Goal: Find specific page/section: Find specific page/section

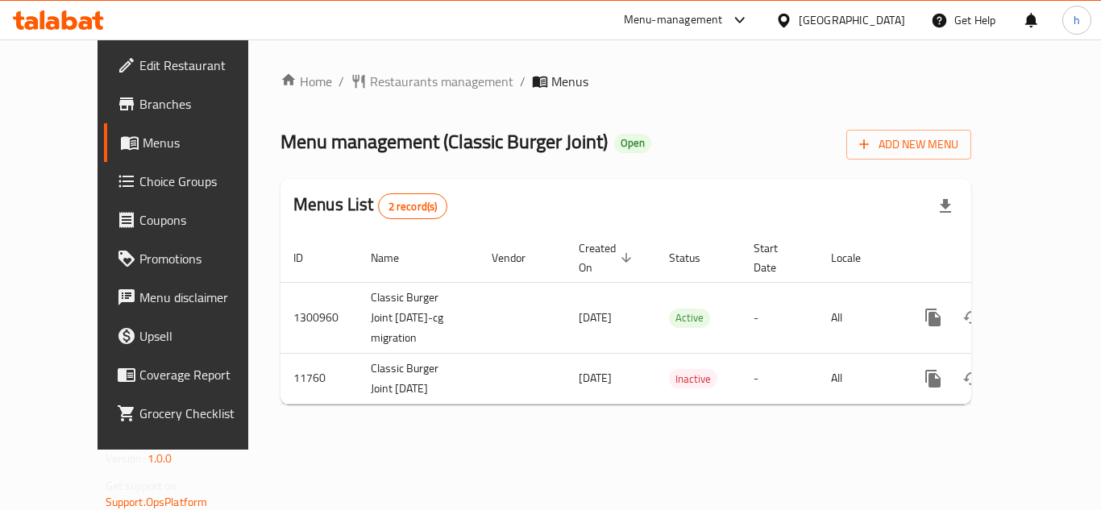
click at [399, 78] on span "Restaurants management" at bounding box center [442, 81] width 144 height 19
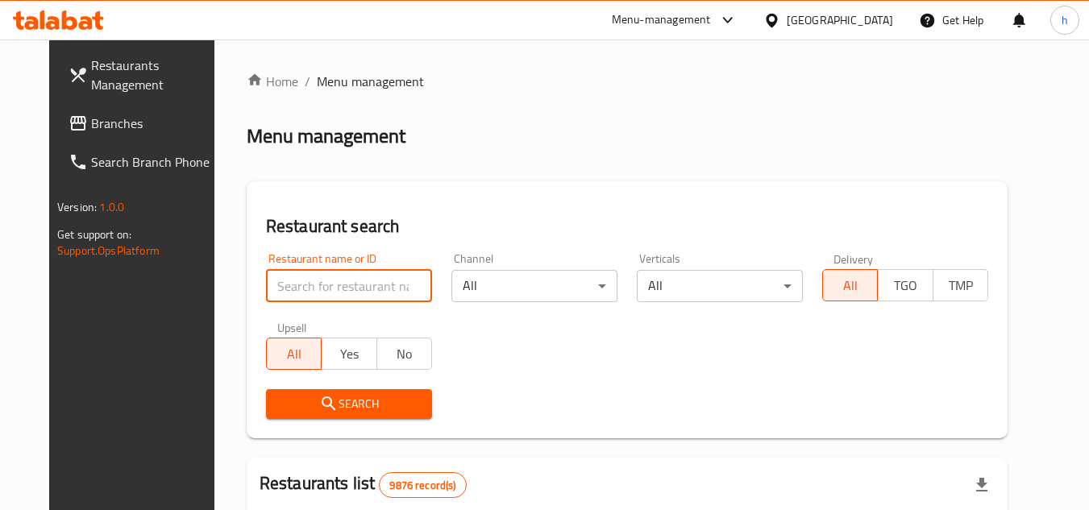
click at [335, 283] on input "search" at bounding box center [349, 286] width 166 height 32
paste input "7231"
type input "7231"
click button "Search" at bounding box center [349, 404] width 166 height 30
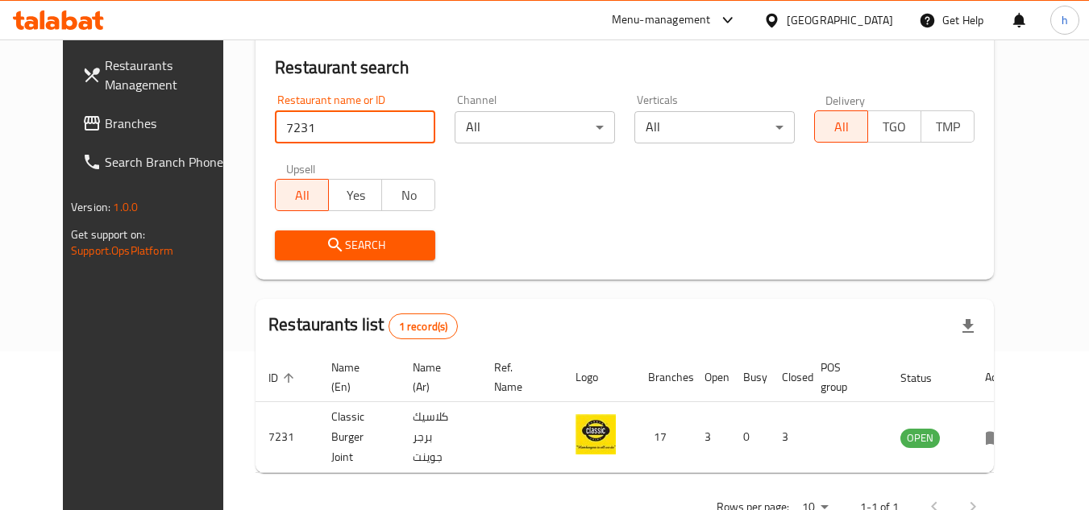
scroll to position [195, 0]
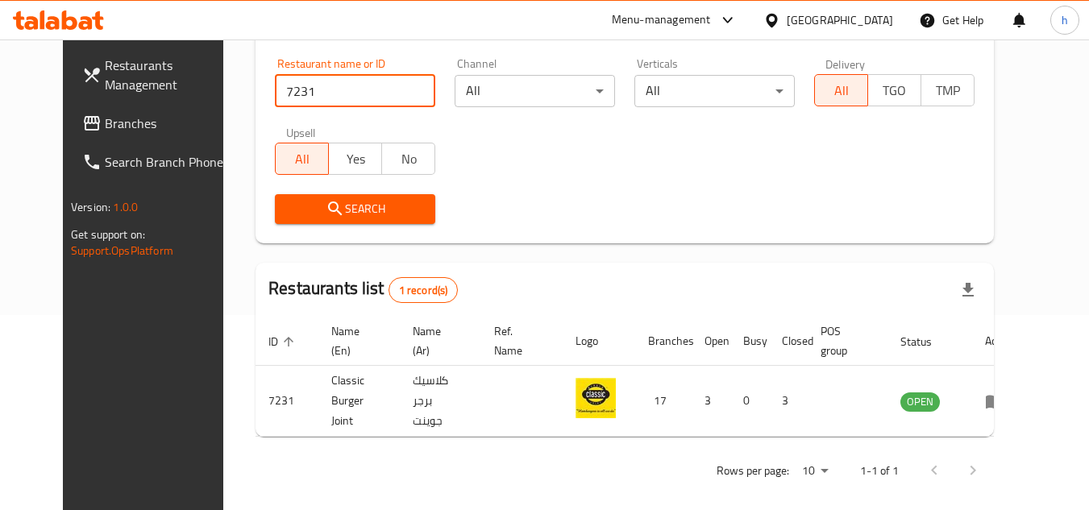
click at [874, 19] on div "[GEOGRAPHIC_DATA]" at bounding box center [840, 20] width 106 height 18
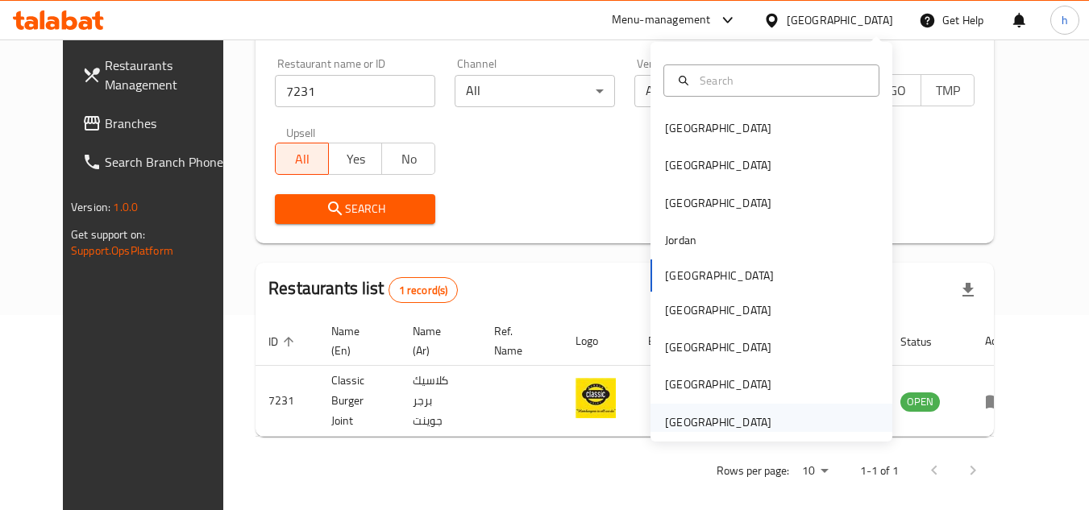
click at [739, 414] on div "[GEOGRAPHIC_DATA]" at bounding box center [718, 423] width 106 height 18
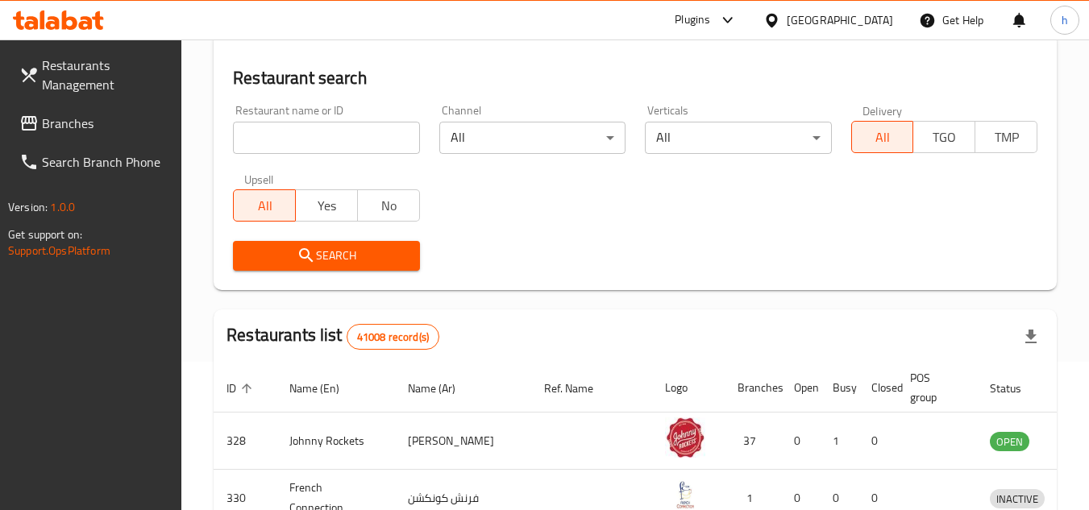
scroll to position [195, 0]
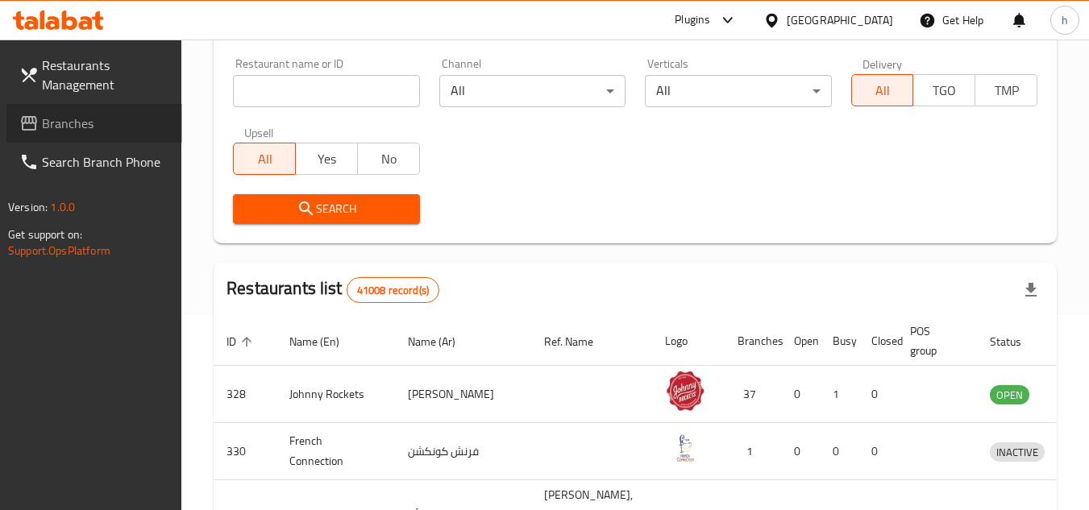
click at [61, 114] on span "Branches" at bounding box center [105, 123] width 127 height 19
